Goal: Answer question/provide support

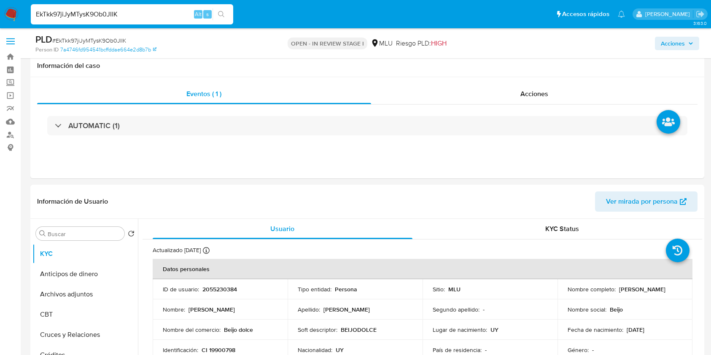
select select "10"
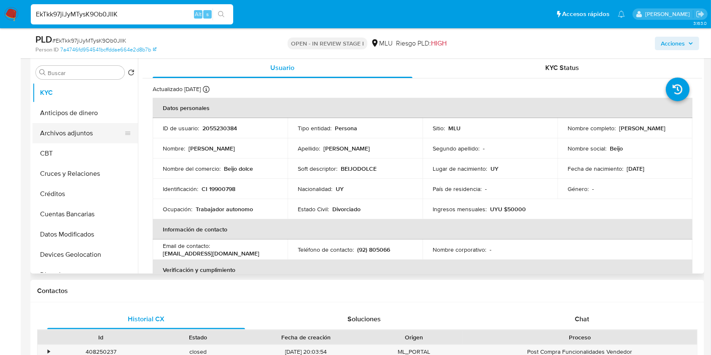
click at [84, 130] on button "Archivos adjuntos" at bounding box center [81, 133] width 99 height 20
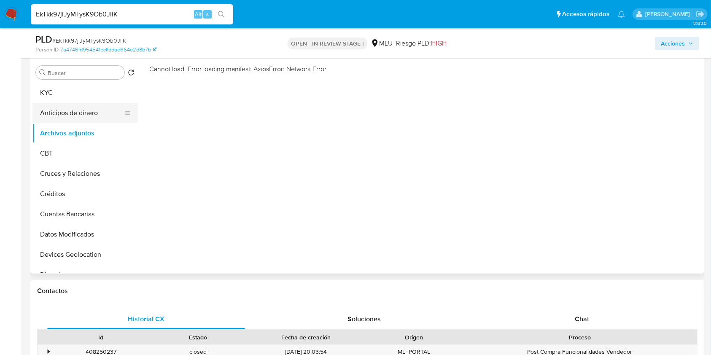
click at [85, 110] on button "Anticipos de dinero" at bounding box center [81, 113] width 99 height 20
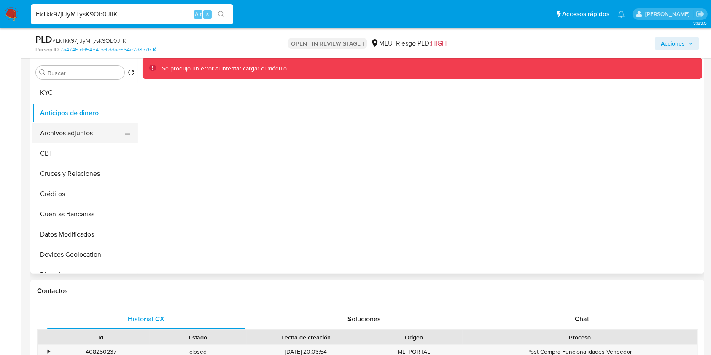
click at [89, 128] on button "Archivos adjuntos" at bounding box center [81, 133] width 99 height 20
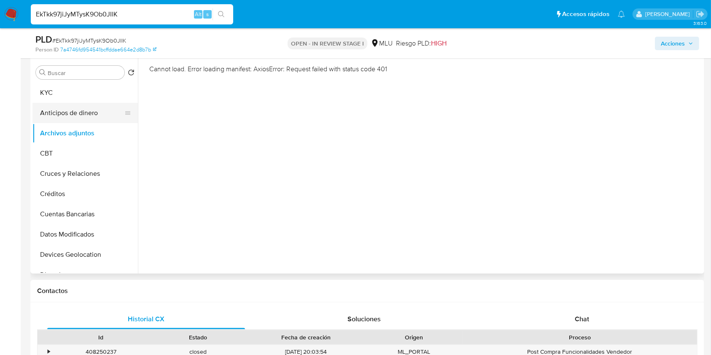
click at [61, 105] on button "Anticipos de dinero" at bounding box center [81, 113] width 99 height 20
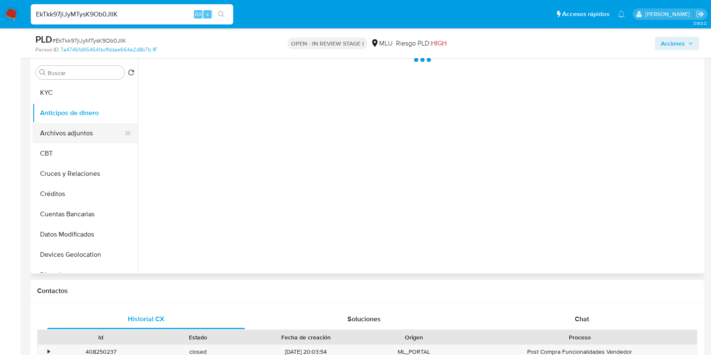
click at [65, 127] on button "Archivos adjuntos" at bounding box center [81, 133] width 99 height 20
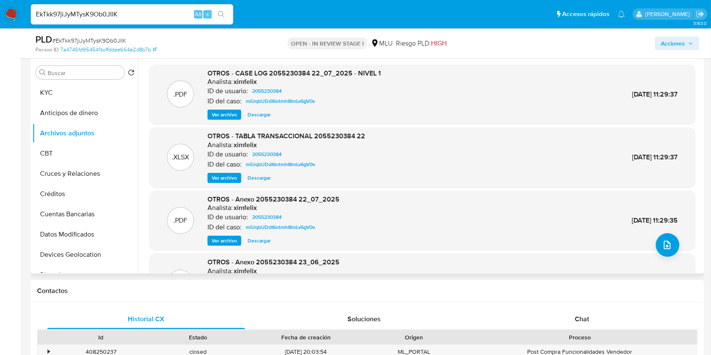
click at [225, 114] on span "Ver archivo" at bounding box center [224, 115] width 25 height 8
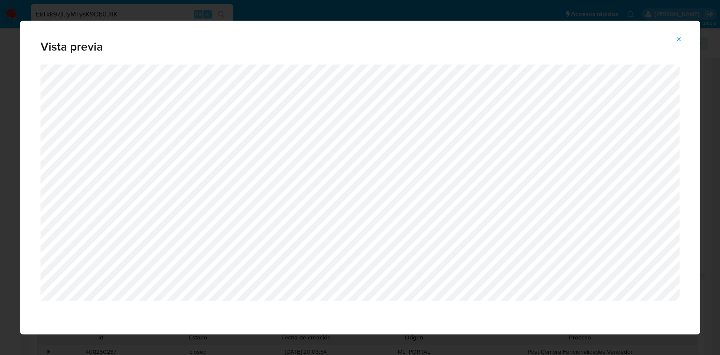
click at [672, 35] on button "Attachment preview" at bounding box center [679, 39] width 19 height 14
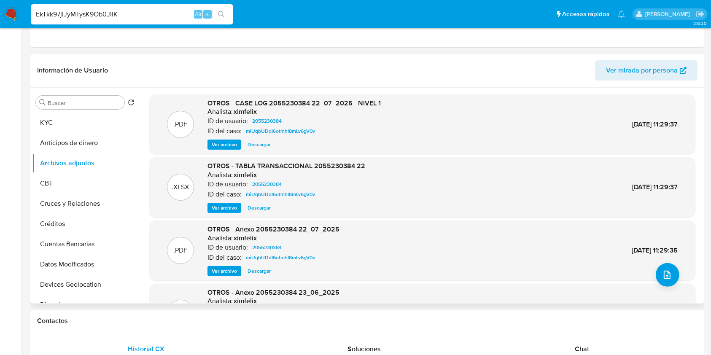
scroll to position [0, 0]
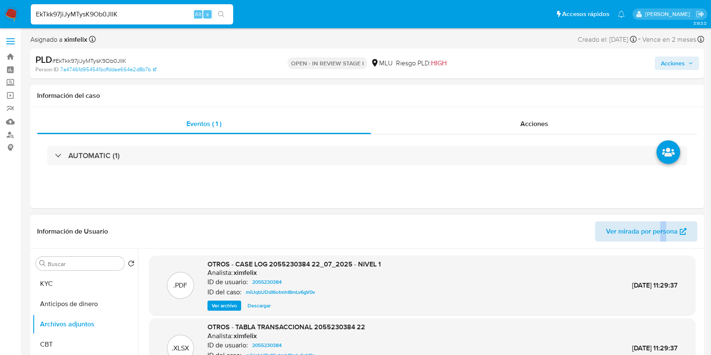
drag, startPoint x: 661, startPoint y: 243, endPoint x: 668, endPoint y: 227, distance: 18.3
click at [668, 227] on div "Información de Usuario Ver mirada por persona" at bounding box center [367, 232] width 674 height 34
click at [668, 227] on span "Ver mirada por persona" at bounding box center [642, 232] width 72 height 20
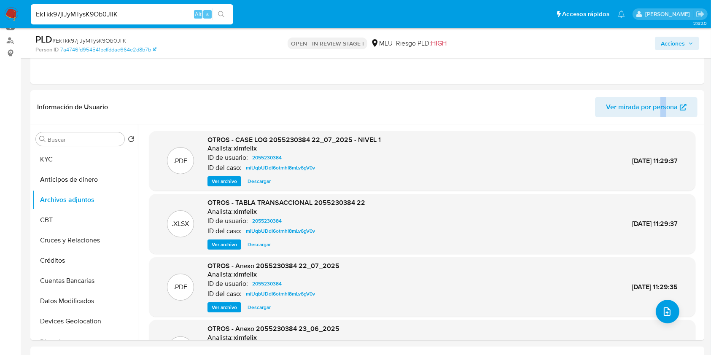
scroll to position [107, 0]
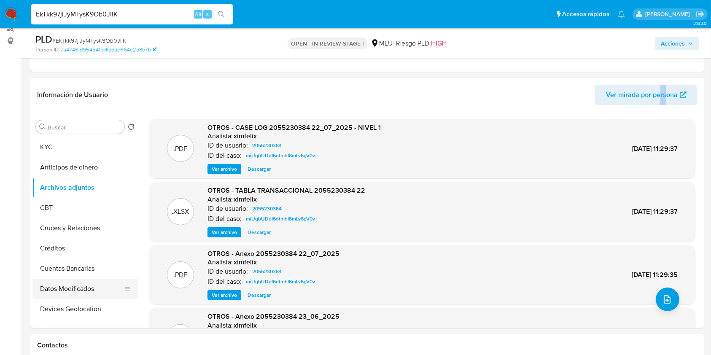
click at [84, 287] on button "Datos Modificados" at bounding box center [81, 289] width 99 height 20
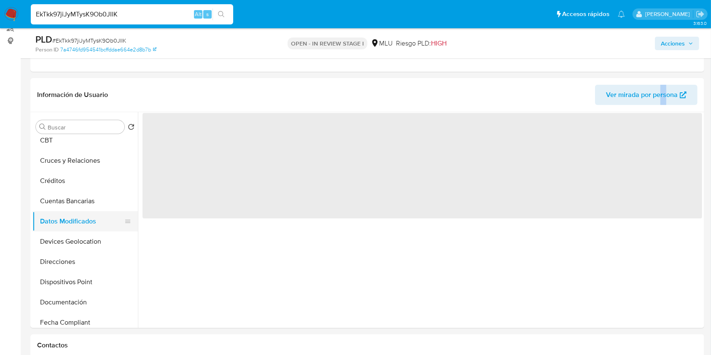
click at [84, 287] on button "Dispositivos Point" at bounding box center [84, 282] width 105 height 20
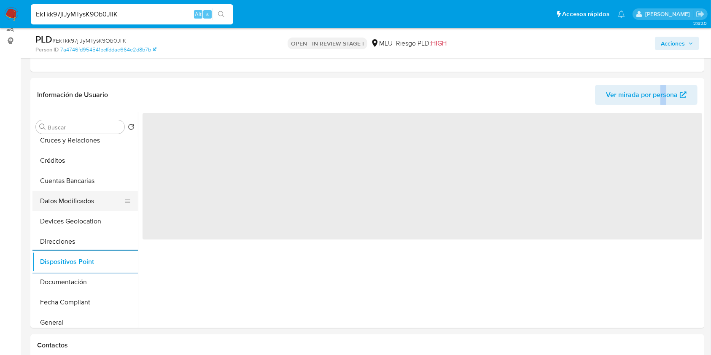
scroll to position [90, 0]
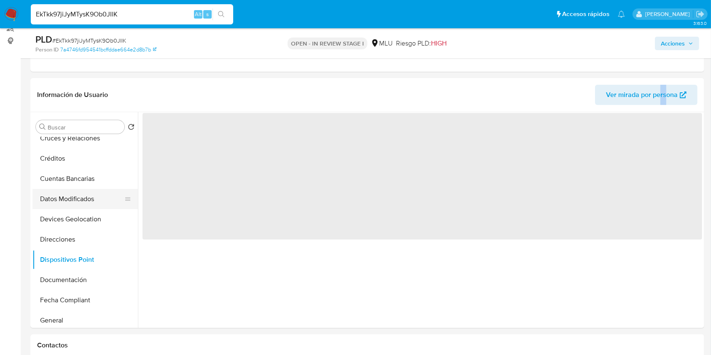
click at [84, 287] on button "Documentación" at bounding box center [84, 280] width 105 height 20
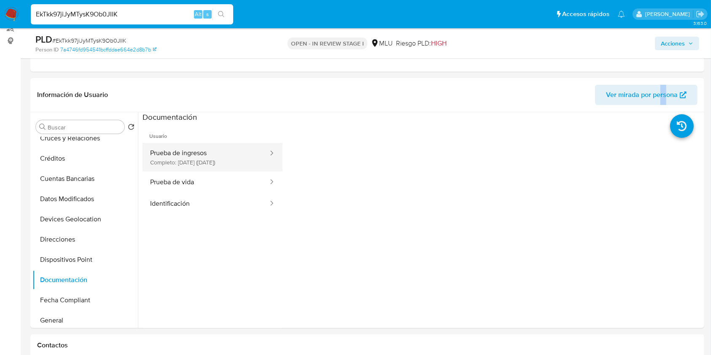
click at [241, 161] on button "Prueba de ingresos Completo: 18/06/2025 (hace 4 meses)" at bounding box center [206, 157] width 127 height 29
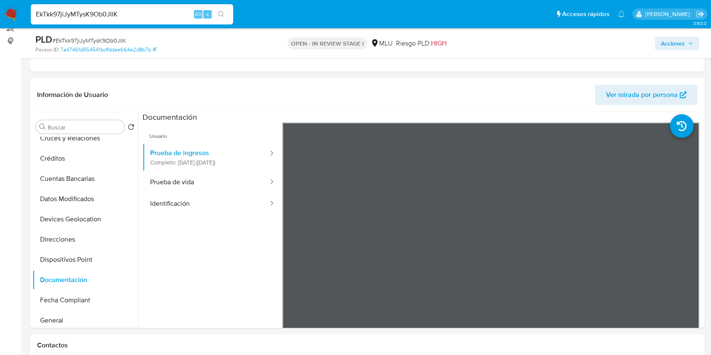
click at [98, 11] on input "EkTkk97jiJyMTysK9Ob0JIlK" at bounding box center [132, 14] width 203 height 11
paste input "MTSy4cARpqfwY5XJcYwHYbxc"
type input "MTSy4cARpqfwY5XJcYwHYbxc"
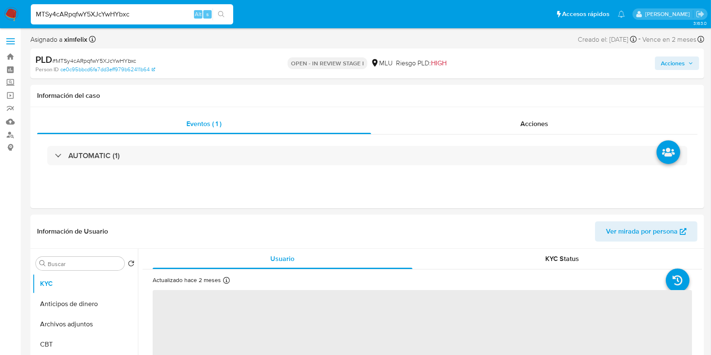
select select "10"
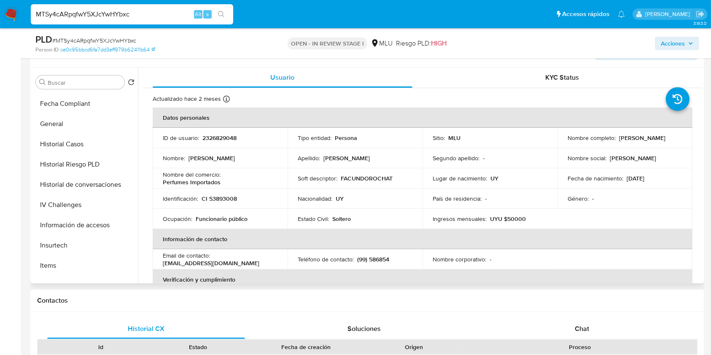
scroll to position [251, 0]
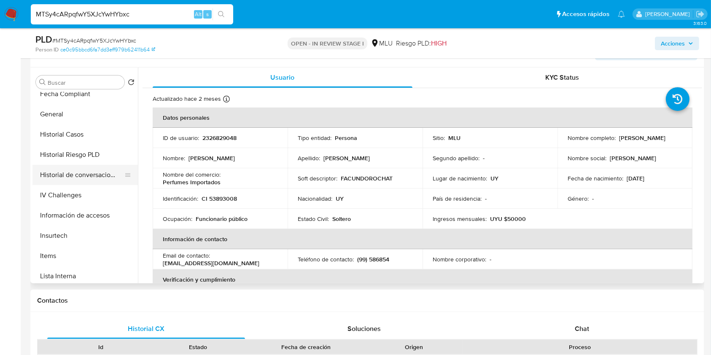
click at [96, 179] on button "Historial de conversaciones" at bounding box center [81, 175] width 99 height 20
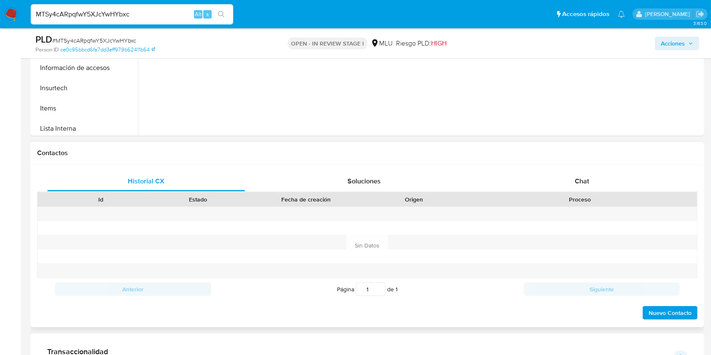
scroll to position [301, 0]
click at [584, 188] on div "Chat" at bounding box center [583, 180] width 198 height 20
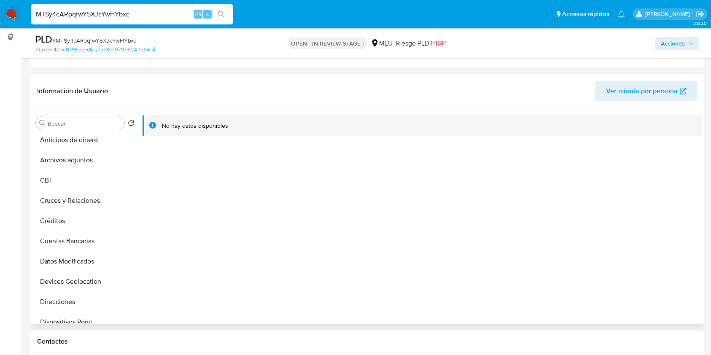
scroll to position [0, 0]
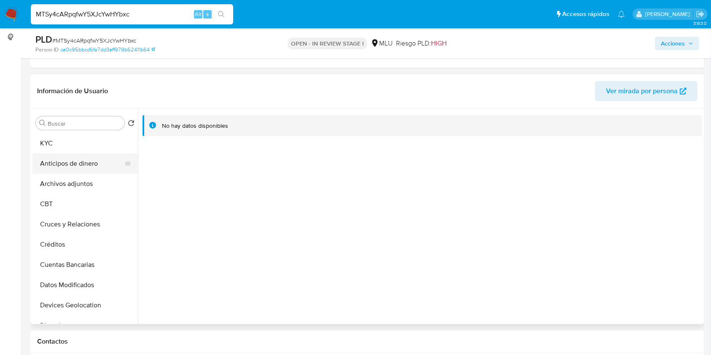
click at [89, 156] on button "Anticipos de dinero" at bounding box center [81, 164] width 99 height 20
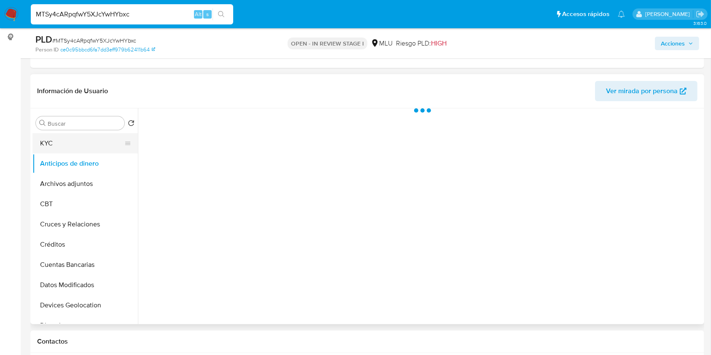
click at [100, 144] on button "KYC" at bounding box center [81, 143] width 99 height 20
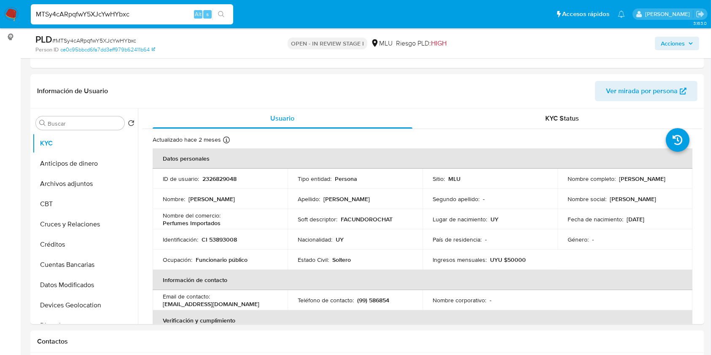
click at [94, 12] on input "MTSy4cARpqfwY5XJcYwHYbxc" at bounding box center [132, 14] width 203 height 11
paste input "EkTkk97jiJyMTysK9Ob0JIlK"
type input "EkTkk97jiJyMTysK9Ob0JIlK"
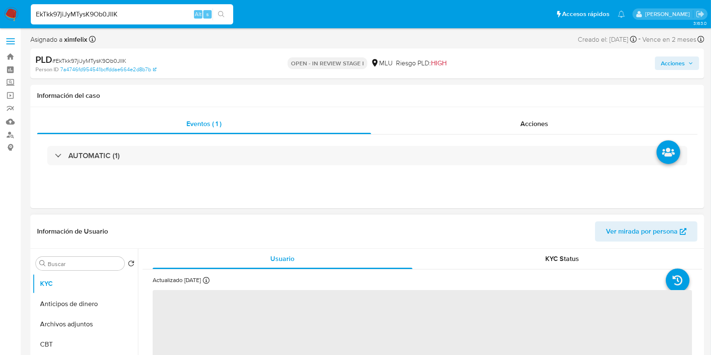
select select "10"
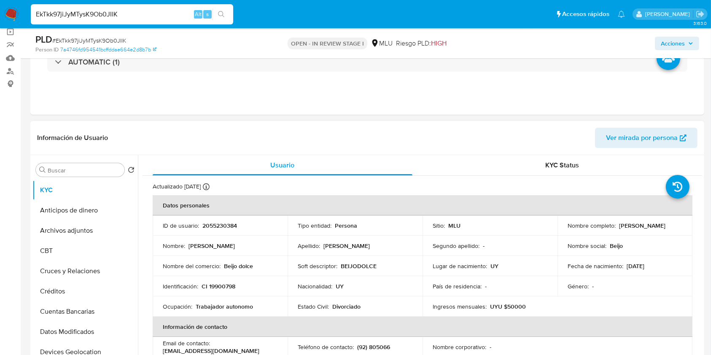
scroll to position [78, 0]
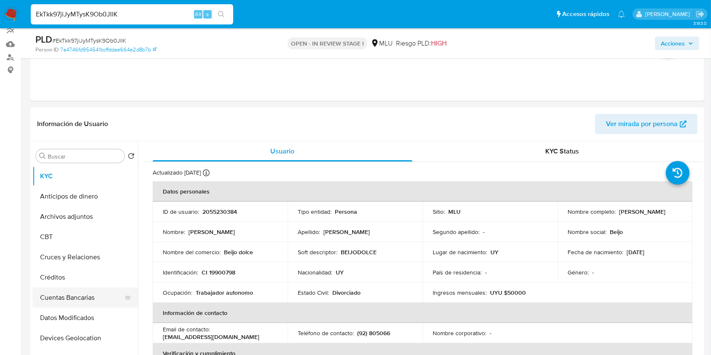
click at [55, 295] on button "Cuentas Bancarias" at bounding box center [81, 298] width 99 height 20
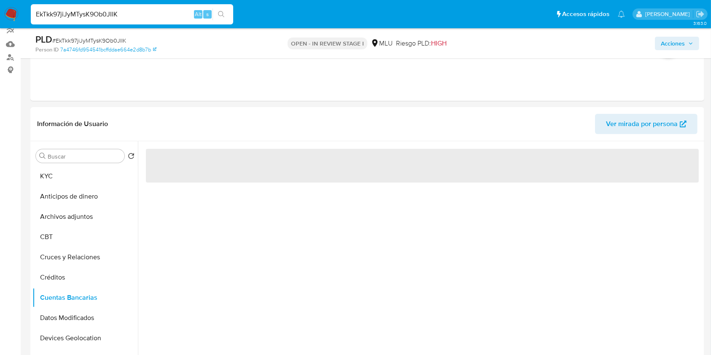
click at [239, 278] on div "‌" at bounding box center [420, 249] width 565 height 216
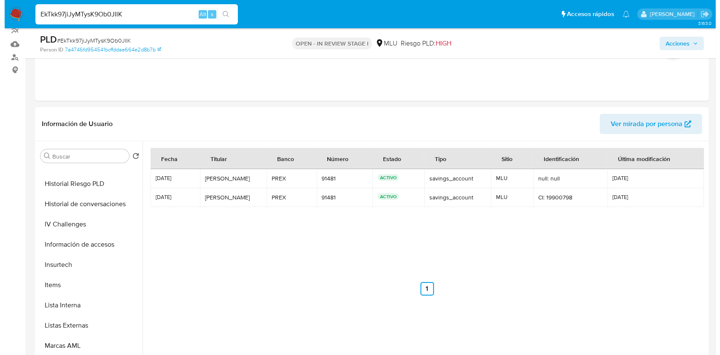
scroll to position [301, 0]
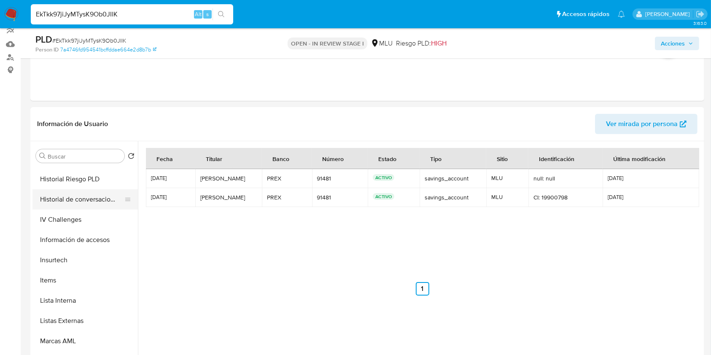
click at [108, 198] on button "Historial de conversaciones" at bounding box center [81, 199] width 99 height 20
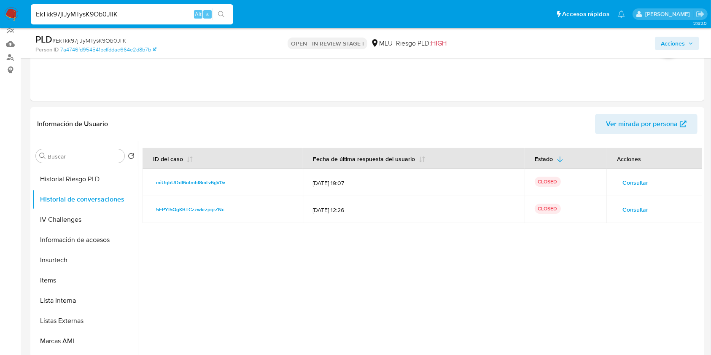
click at [632, 205] on span "Consultar" at bounding box center [636, 210] width 26 height 12
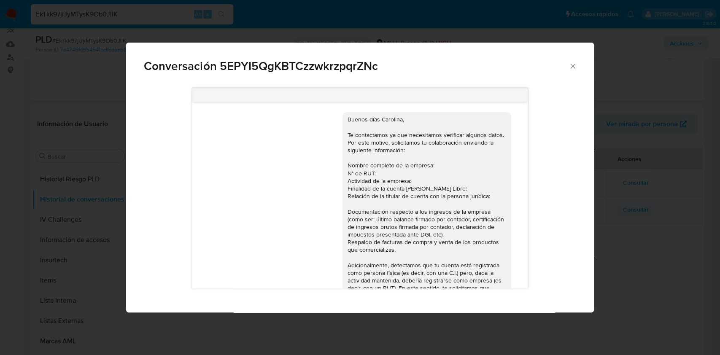
scroll to position [395, 0]
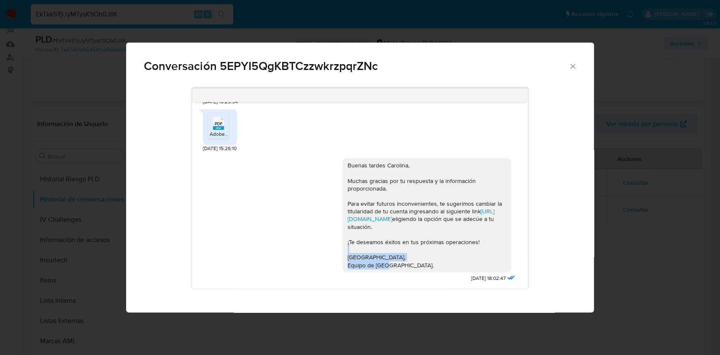
drag, startPoint x: 530, startPoint y: 254, endPoint x: 532, endPoint y: 231, distance: 23.3
click at [532, 231] on div "Buenos días Carolina, Te contactamos ya que necesitamos verificar algunos datos…" at bounding box center [360, 188] width 432 height 213
click at [645, 272] on div "Conversación 5EPYI5QgKBTCzzwkrzpqrZNc Buenos días Carolina, Te contactamos ya q…" at bounding box center [360, 177] width 720 height 355
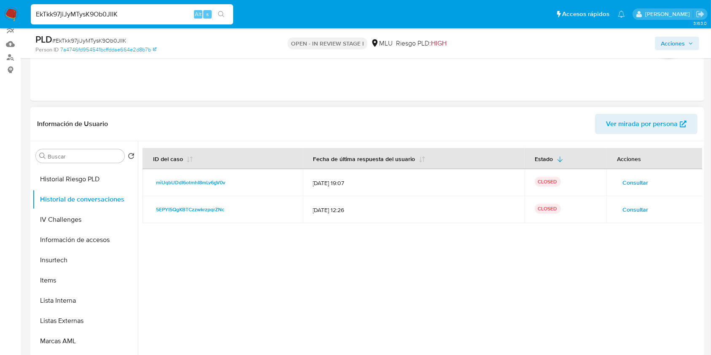
click at [644, 184] on span "Consultar" at bounding box center [636, 183] width 26 height 12
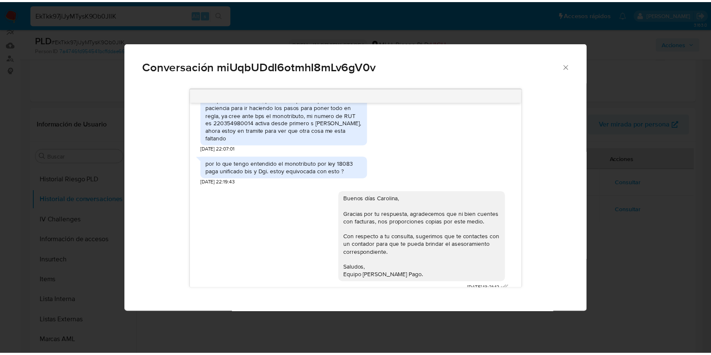
scroll to position [513, 0]
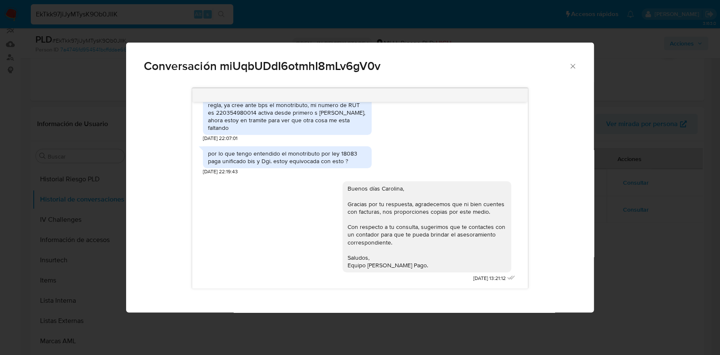
click at [629, 253] on div "Conversación miUqbUDdI6otmhI8mLv6gV0v Buenas tardes Carolina, Nos ponemos en co…" at bounding box center [360, 177] width 720 height 355
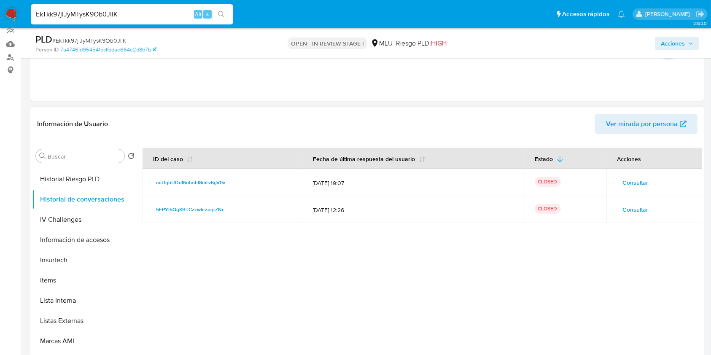
drag, startPoint x: 138, startPoint y: 267, endPoint x: 140, endPoint y: 252, distance: 14.8
click at [140, 252] on div at bounding box center [420, 249] width 565 height 216
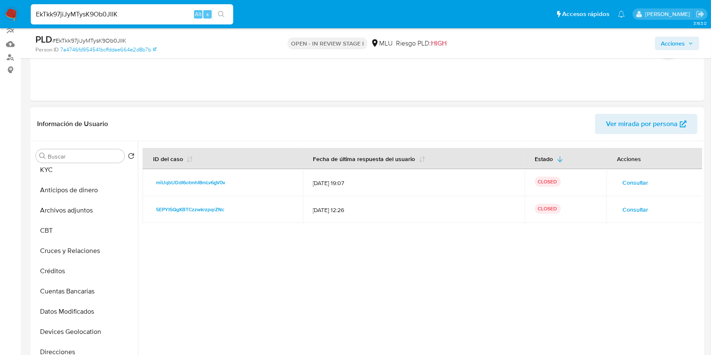
scroll to position [0, 0]
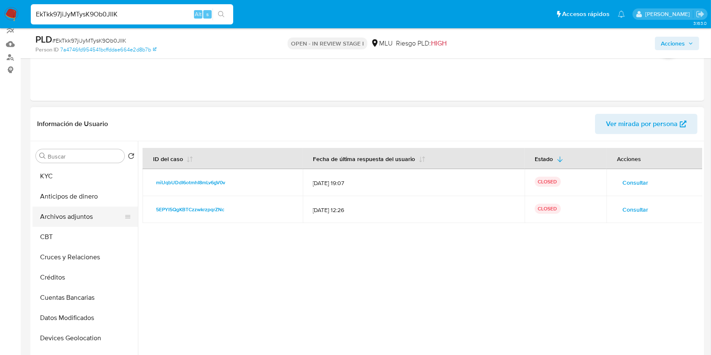
click at [78, 225] on button "Archivos adjuntos" at bounding box center [81, 217] width 99 height 20
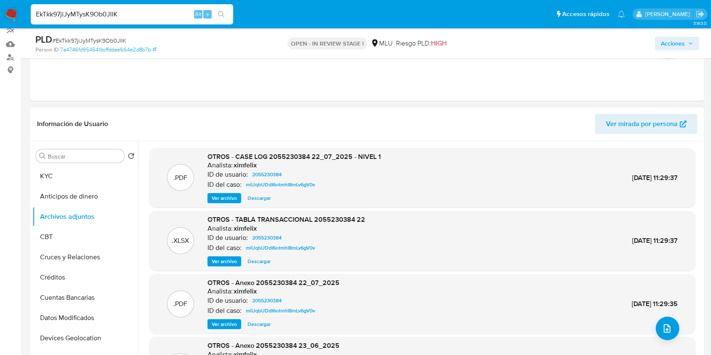
click at [233, 195] on span "Ver archivo" at bounding box center [224, 198] width 25 height 8
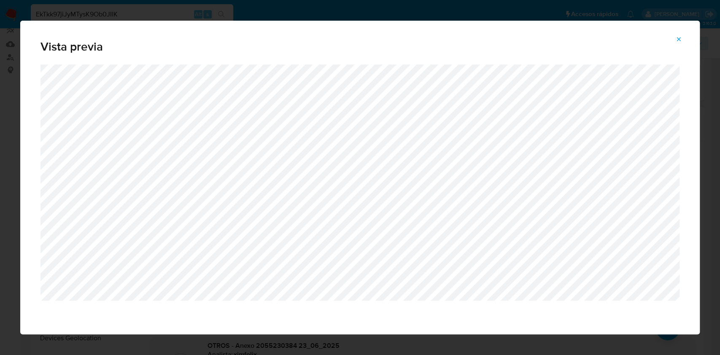
click at [678, 34] on span "Attachment preview" at bounding box center [679, 39] width 7 height 12
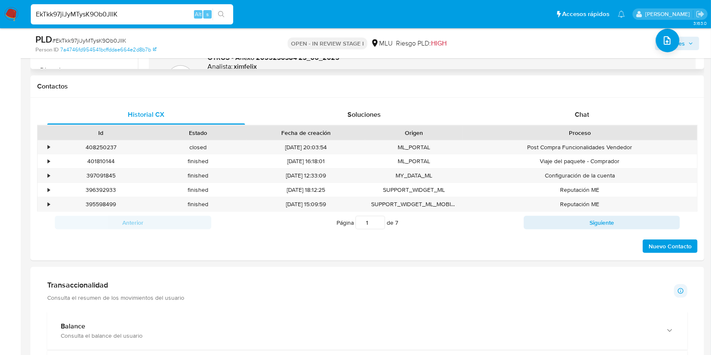
scroll to position [352, 0]
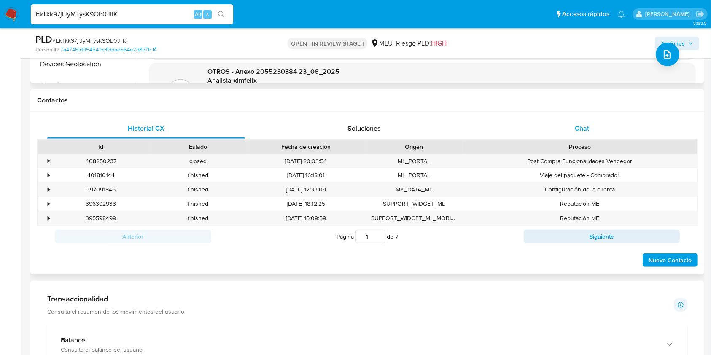
click at [604, 125] on div "Chat" at bounding box center [583, 129] width 198 height 20
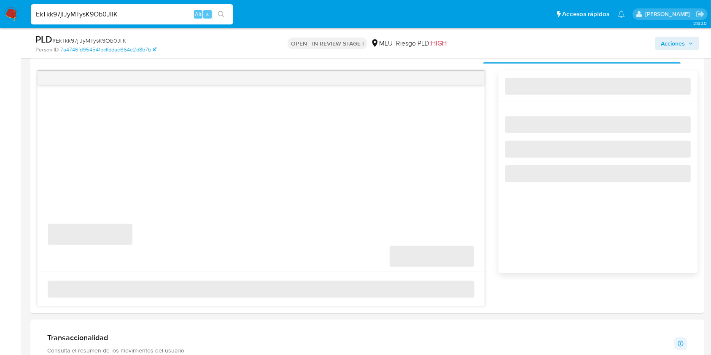
scroll to position [430, 0]
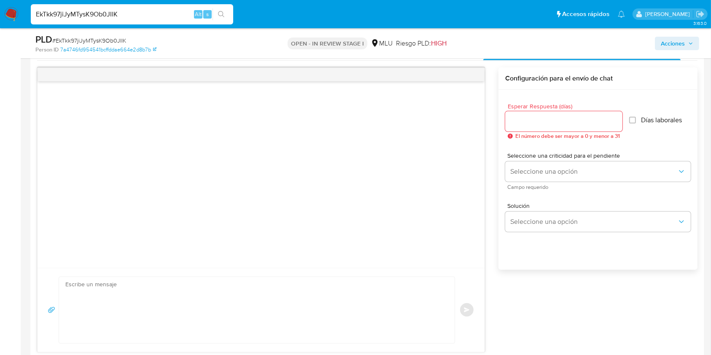
click at [189, 286] on textarea at bounding box center [254, 310] width 379 height 66
paste textarea "Te contactamos ya que detectamos que tus ingresos superan ampliamente el límite…"
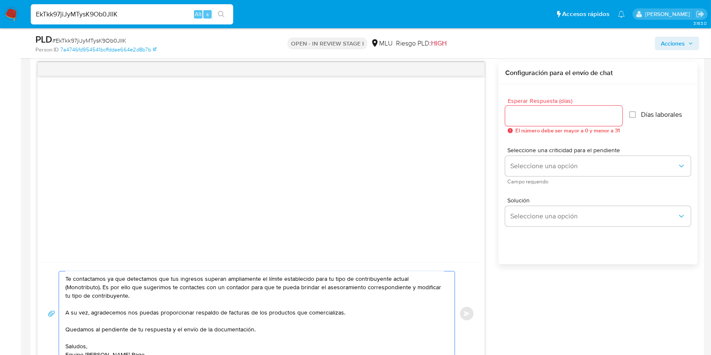
scroll to position [25, 0]
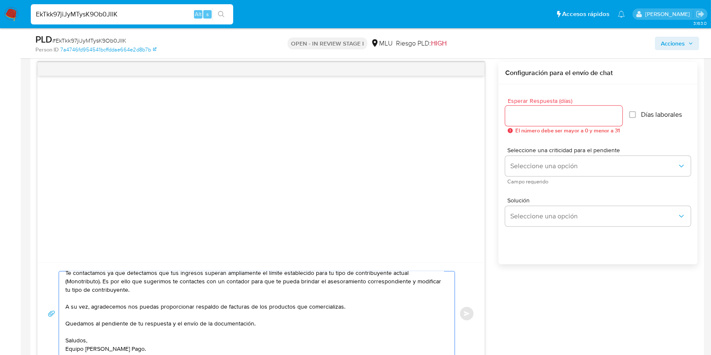
type textarea "Buenas tardes, Te contactamos ya que detectamos que tus ingresos superan amplia…"
click at [532, 111] on input "Esperar Respuesta (días)" at bounding box center [564, 116] width 117 height 11
type input "3"
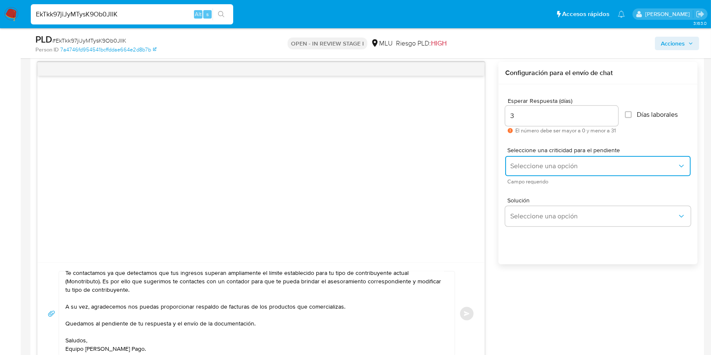
click at [536, 167] on span "Seleccione una opción" at bounding box center [594, 166] width 167 height 8
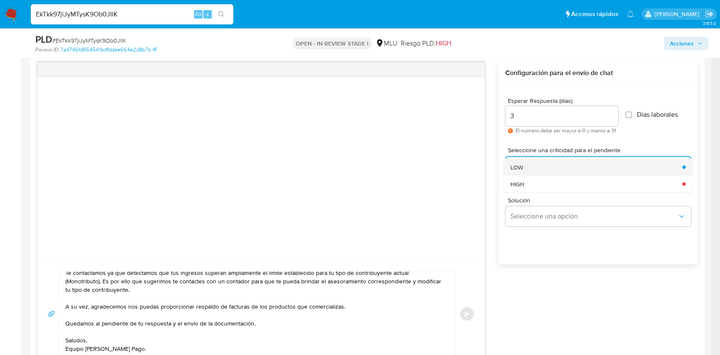
click at [533, 165] on div "LOW" at bounding box center [594, 167] width 167 height 17
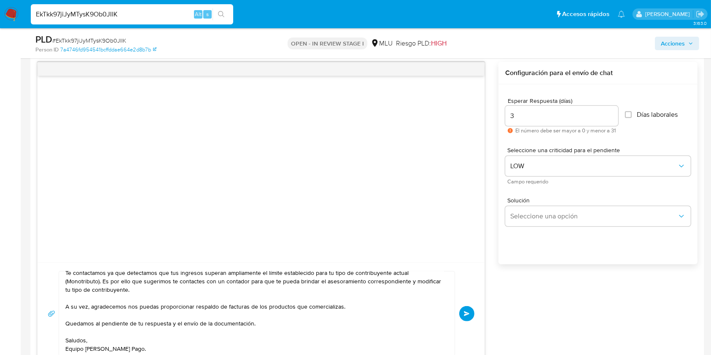
click at [467, 311] on span "Enviar" at bounding box center [467, 313] width 6 height 5
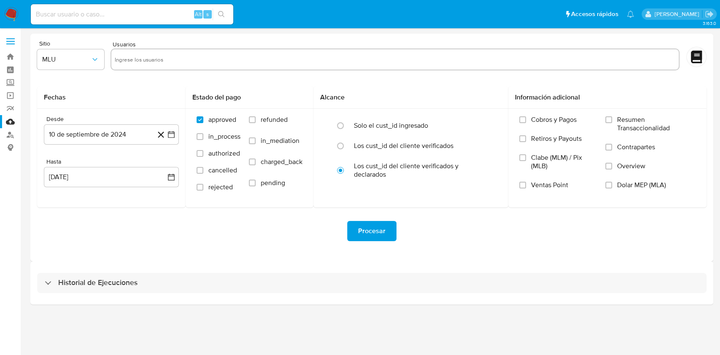
click at [165, 56] on input "text" at bounding box center [395, 60] width 561 height 14
paste input "2055230384"
type input "2055230384"
click at [110, 136] on button "10 de septiembre de 2024" at bounding box center [111, 134] width 135 height 20
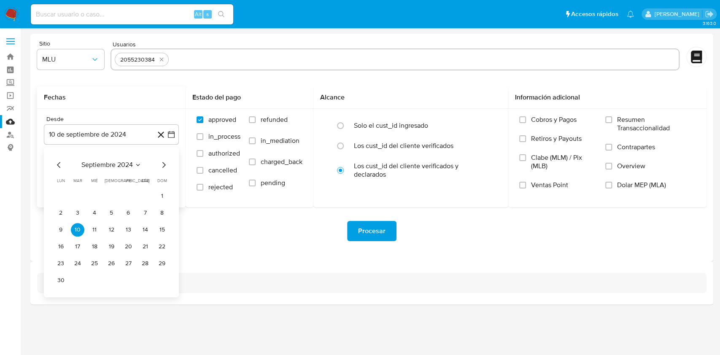
click at [165, 167] on icon "Mes siguiente" at bounding box center [164, 165] width 10 height 10
click at [98, 246] on button "23" at bounding box center [95, 247] width 14 height 14
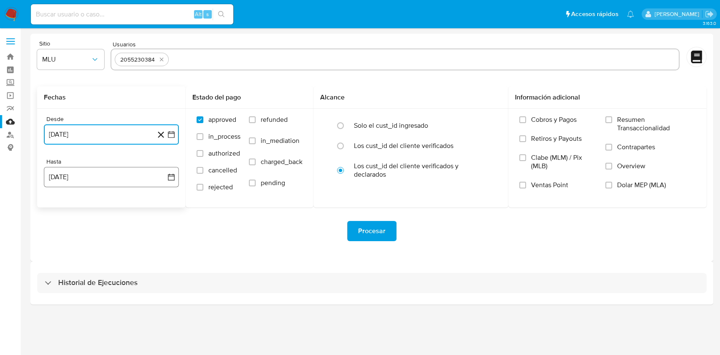
click at [97, 169] on button "10 de octubre de 2025" at bounding box center [111, 177] width 135 height 20
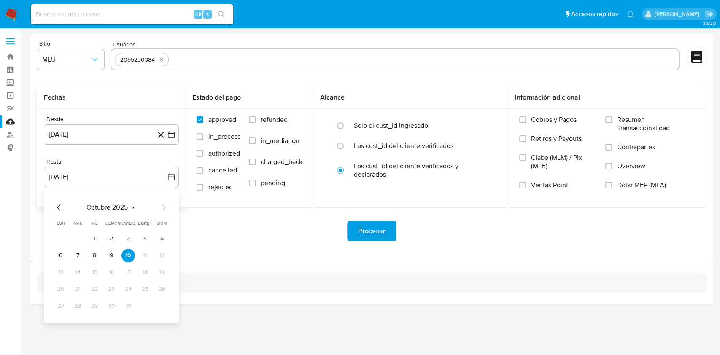
click at [52, 203] on div "octubre 2025 octubre 2025 lun lunes mar martes mié miércoles jue jueves vie vie…" at bounding box center [111, 256] width 135 height 133
click at [54, 204] on icon "Mes anterior" at bounding box center [59, 208] width 10 height 10
click at [95, 287] on button "24" at bounding box center [95, 290] width 14 height 14
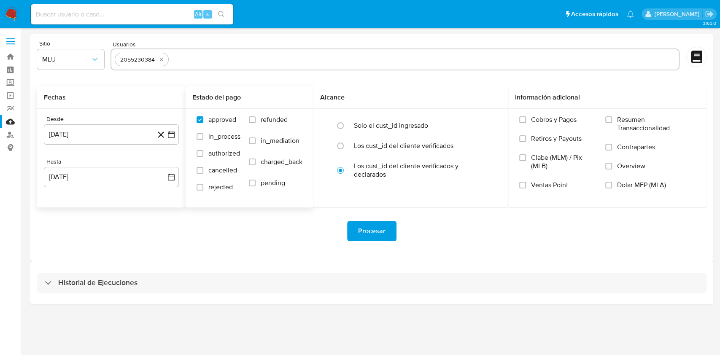
click at [279, 122] on span "refunded" at bounding box center [274, 120] width 27 height 8
click at [256, 122] on input "refunded" at bounding box center [252, 119] width 7 height 7
checkbox input "true"
click at [284, 164] on span "charged_back" at bounding box center [282, 162] width 42 height 8
click at [256, 164] on input "charged_back" at bounding box center [252, 162] width 7 height 7
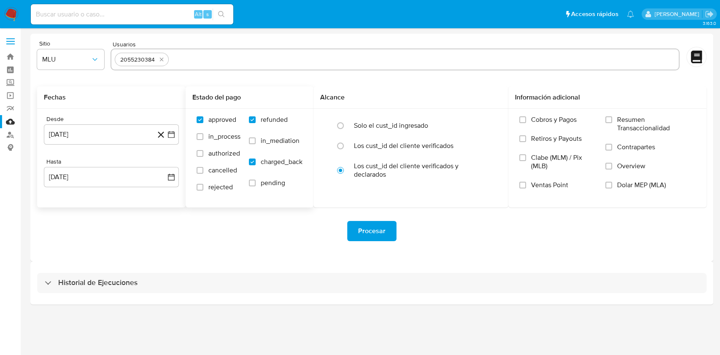
checkbox input "true"
click at [378, 230] on span "Procesar" at bounding box center [371, 231] width 27 height 19
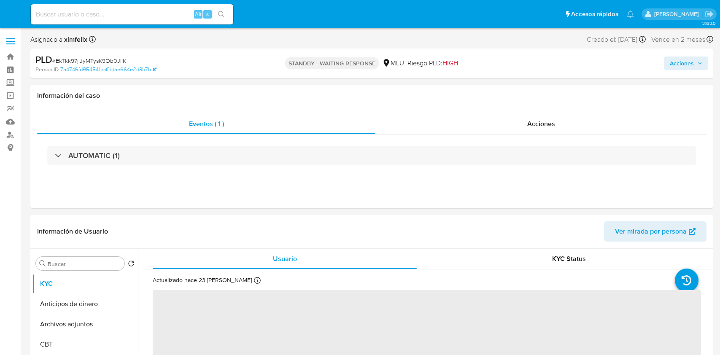
select select "10"
